Goal: Check status: Check status

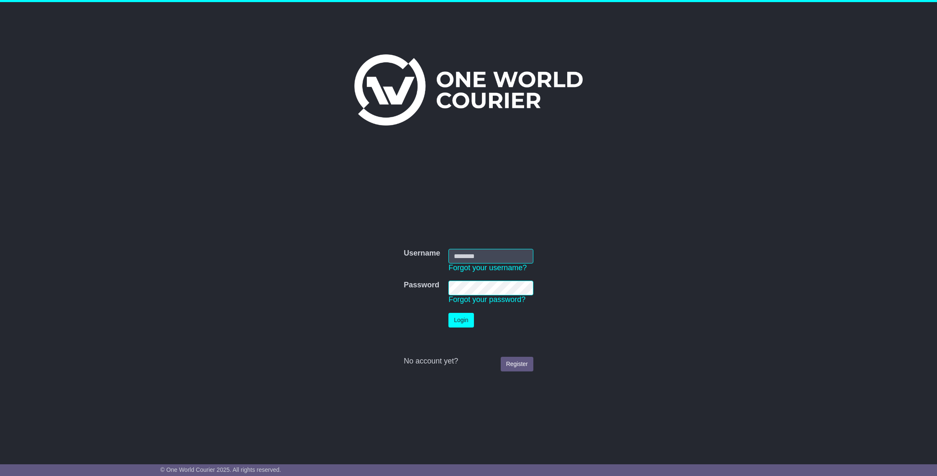
type input "**********"
click at [463, 322] on button "Login" at bounding box center [460, 320] width 25 height 15
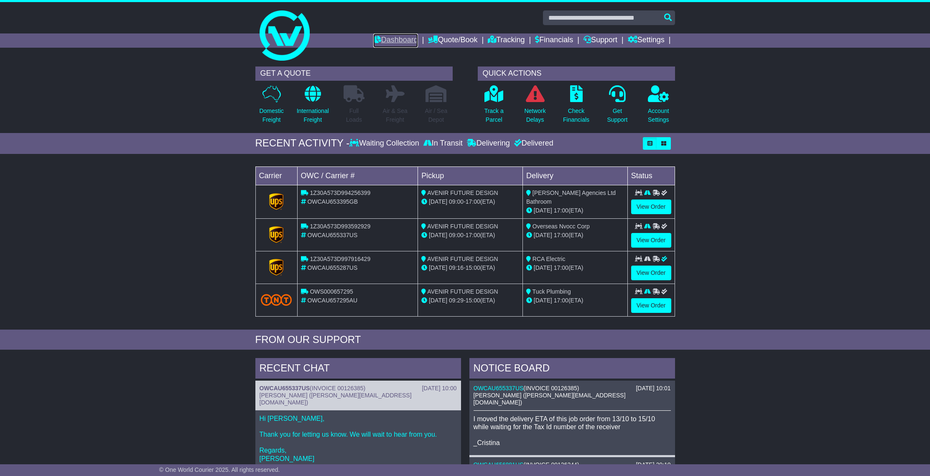
click at [394, 41] on link "Dashboard" at bounding box center [395, 40] width 45 height 14
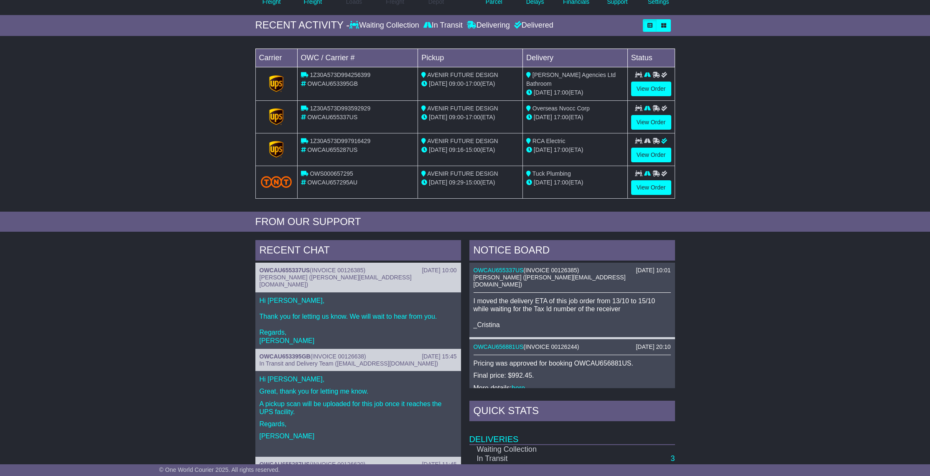
scroll to position [255, 0]
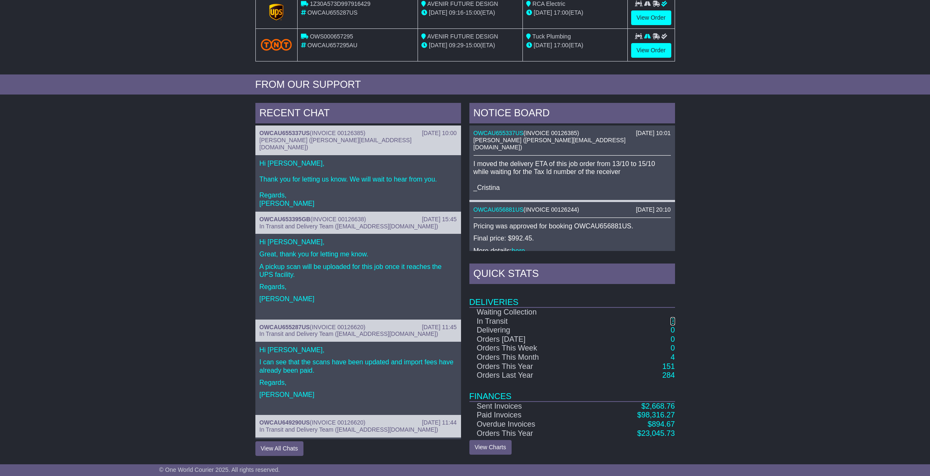
click at [674, 322] on link "3" at bounding box center [673, 321] width 4 height 8
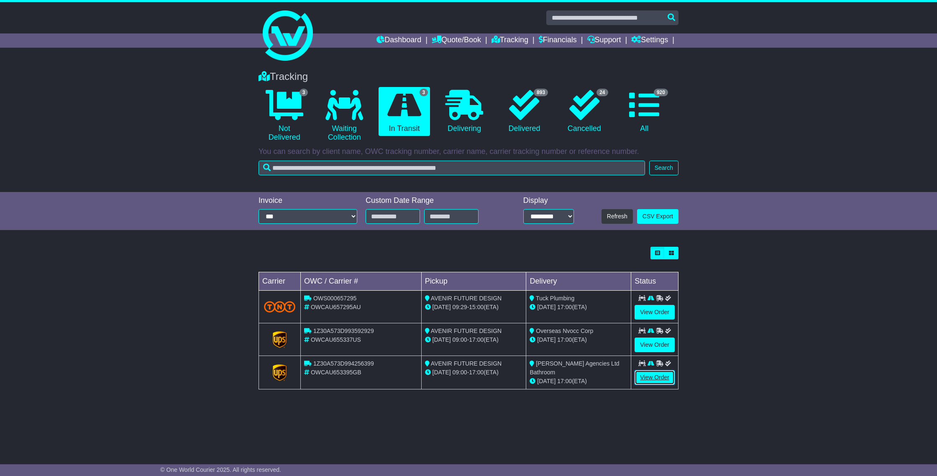
click at [651, 377] on link "View Order" at bounding box center [654, 377] width 40 height 15
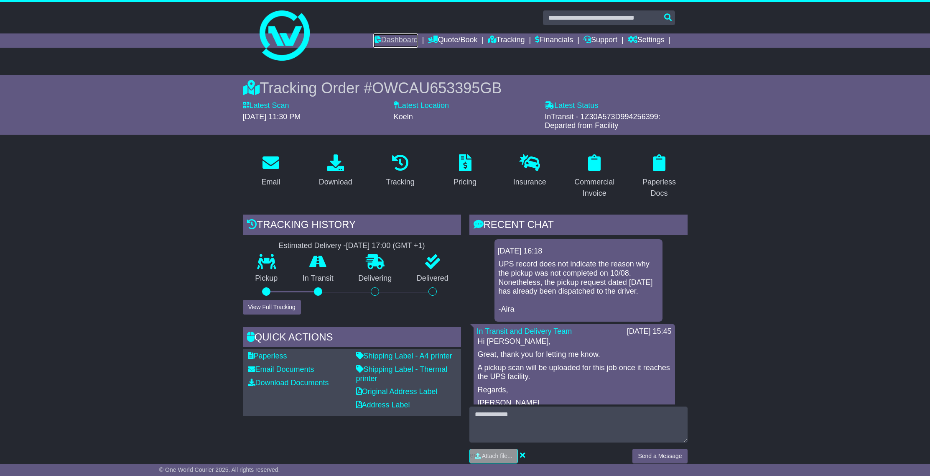
click at [394, 43] on link "Dashboard" at bounding box center [395, 40] width 45 height 14
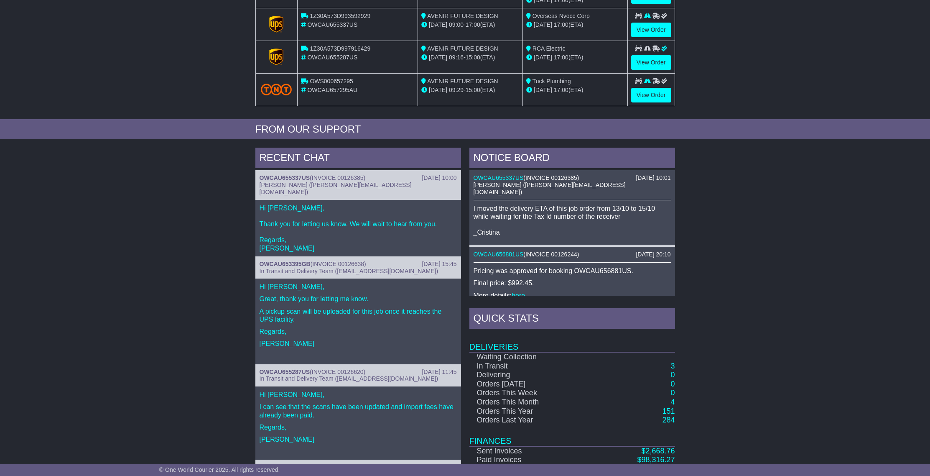
scroll to position [255, 0]
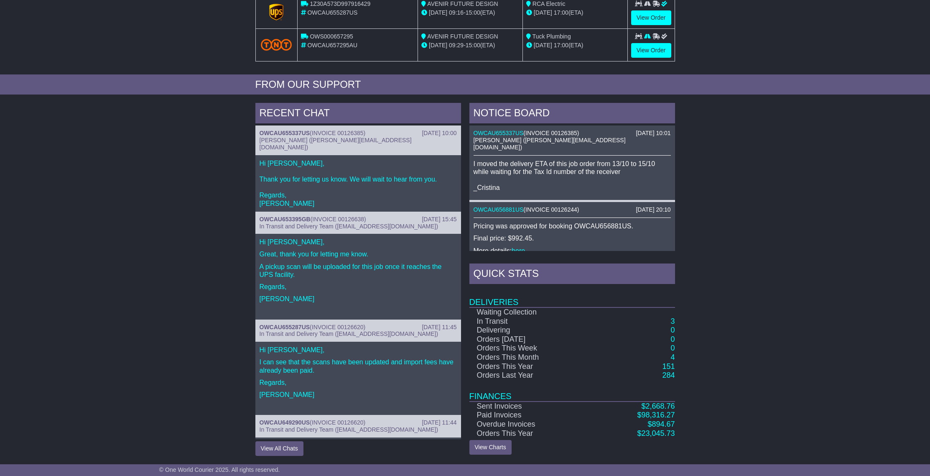
click at [675, 323] on div "NOTICE BOARD [DATE] 10:01 OWCAU655337US ( INVOICE 00126385 ) [PERSON_NAME] ([PE…" at bounding box center [572, 279] width 214 height 353
click at [672, 323] on link "3" at bounding box center [673, 321] width 4 height 8
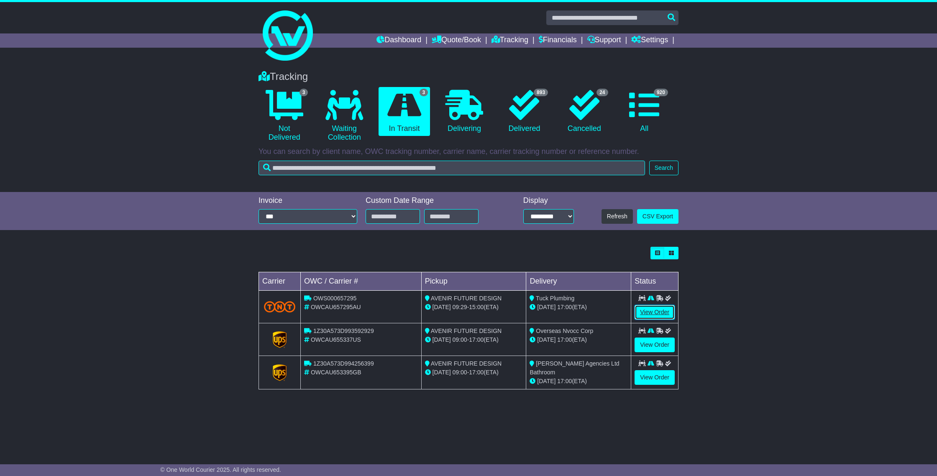
click at [663, 307] on link "View Order" at bounding box center [654, 312] width 40 height 15
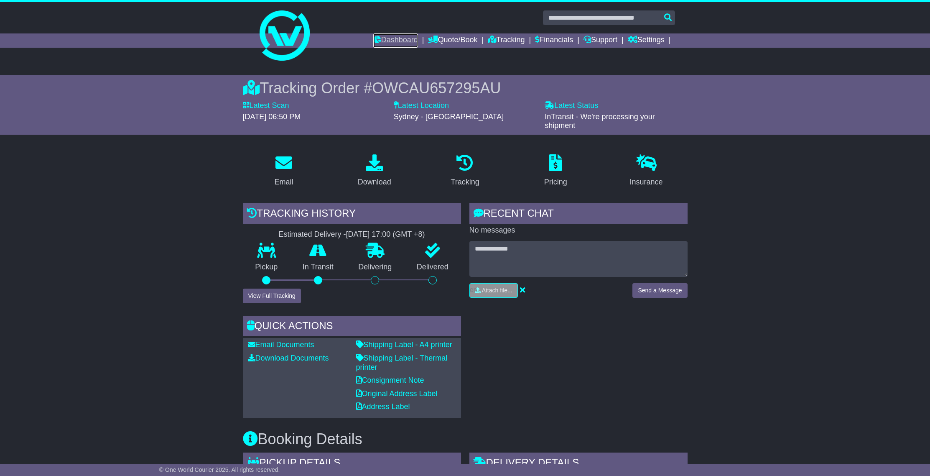
click at [382, 39] on link "Dashboard" at bounding box center [395, 40] width 45 height 14
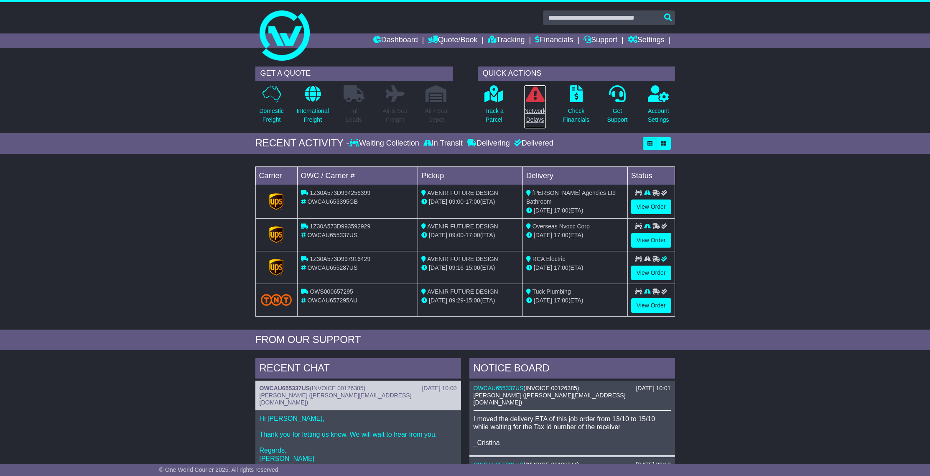
click at [533, 107] on p "Network Delays" at bounding box center [534, 116] width 21 height 18
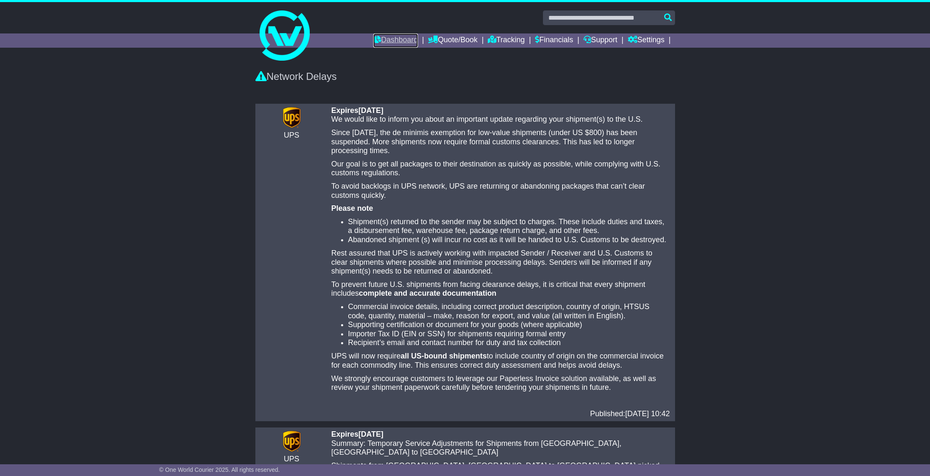
click at [385, 37] on link "Dashboard" at bounding box center [395, 40] width 45 height 14
